Goal: Task Accomplishment & Management: Use online tool/utility

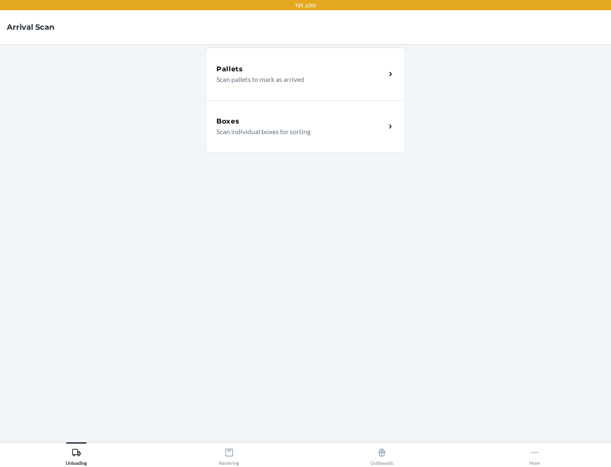
click at [301, 121] on div "Boxes" at bounding box center [300, 121] width 169 height 10
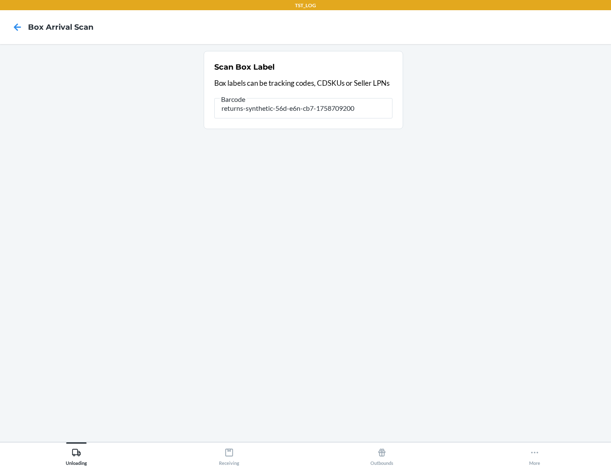
type input "returns-synthetic-56d-e6n-cb7-1758709200"
